Goal: Task Accomplishment & Management: Manage account settings

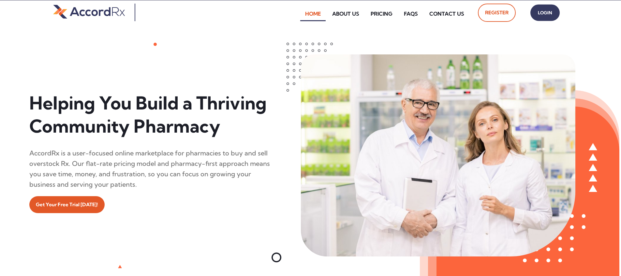
click at [298, 15] on span "Login" at bounding box center [545, 12] width 16 height 9
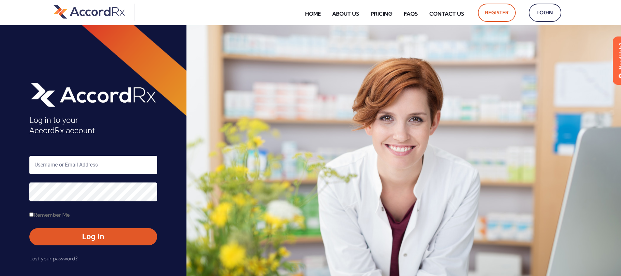
click at [56, 163] on input "text" at bounding box center [93, 165] width 128 height 19
type input "ARX-[PERSON_NAME]"
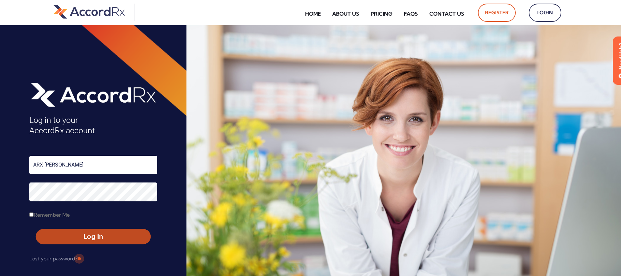
click at [78, 234] on span "Log In" at bounding box center [93, 236] width 103 height 9
